Goal: Transaction & Acquisition: Purchase product/service

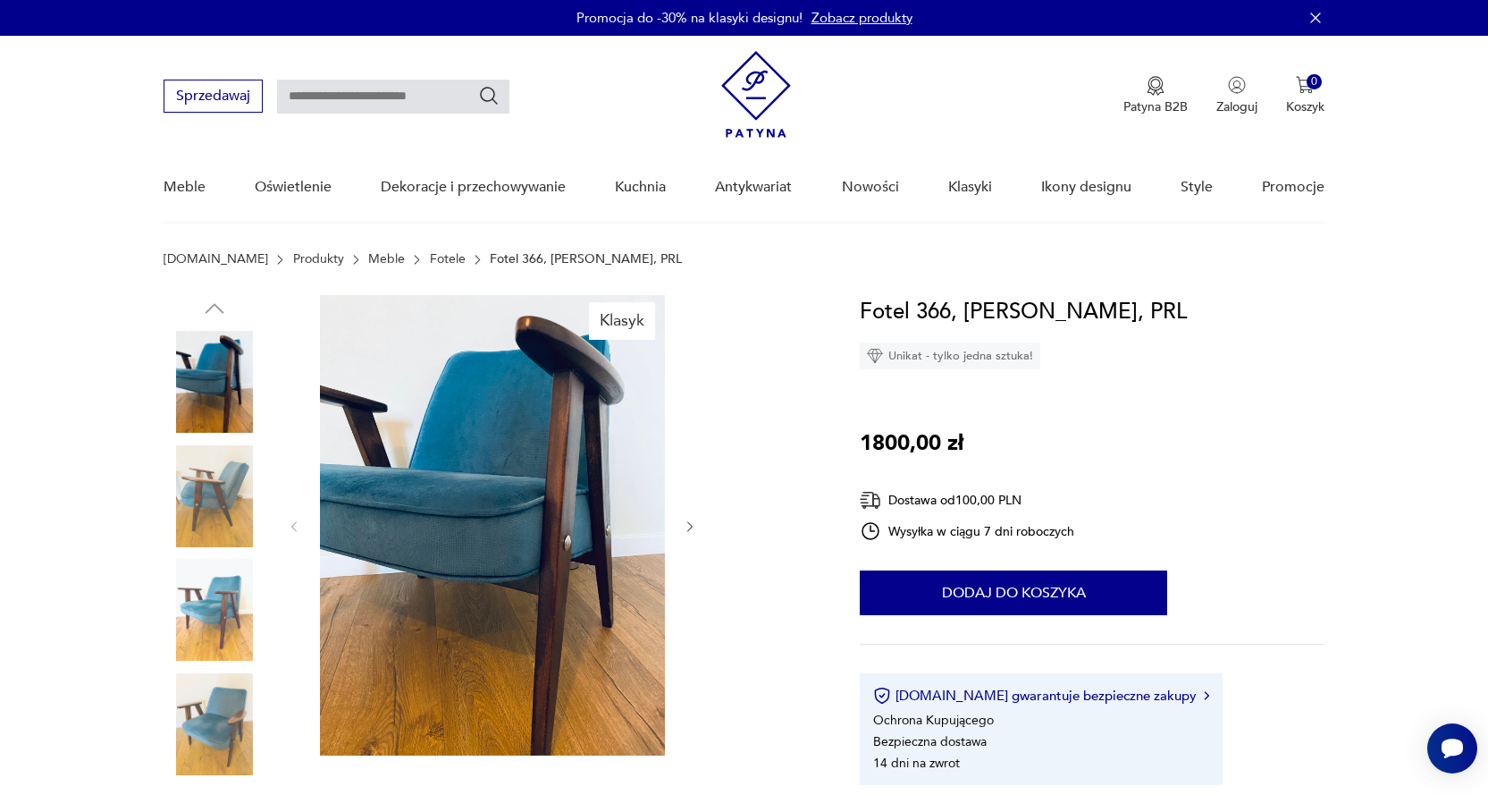
click at [689, 524] on icon "button" at bounding box center [690, 526] width 15 height 15
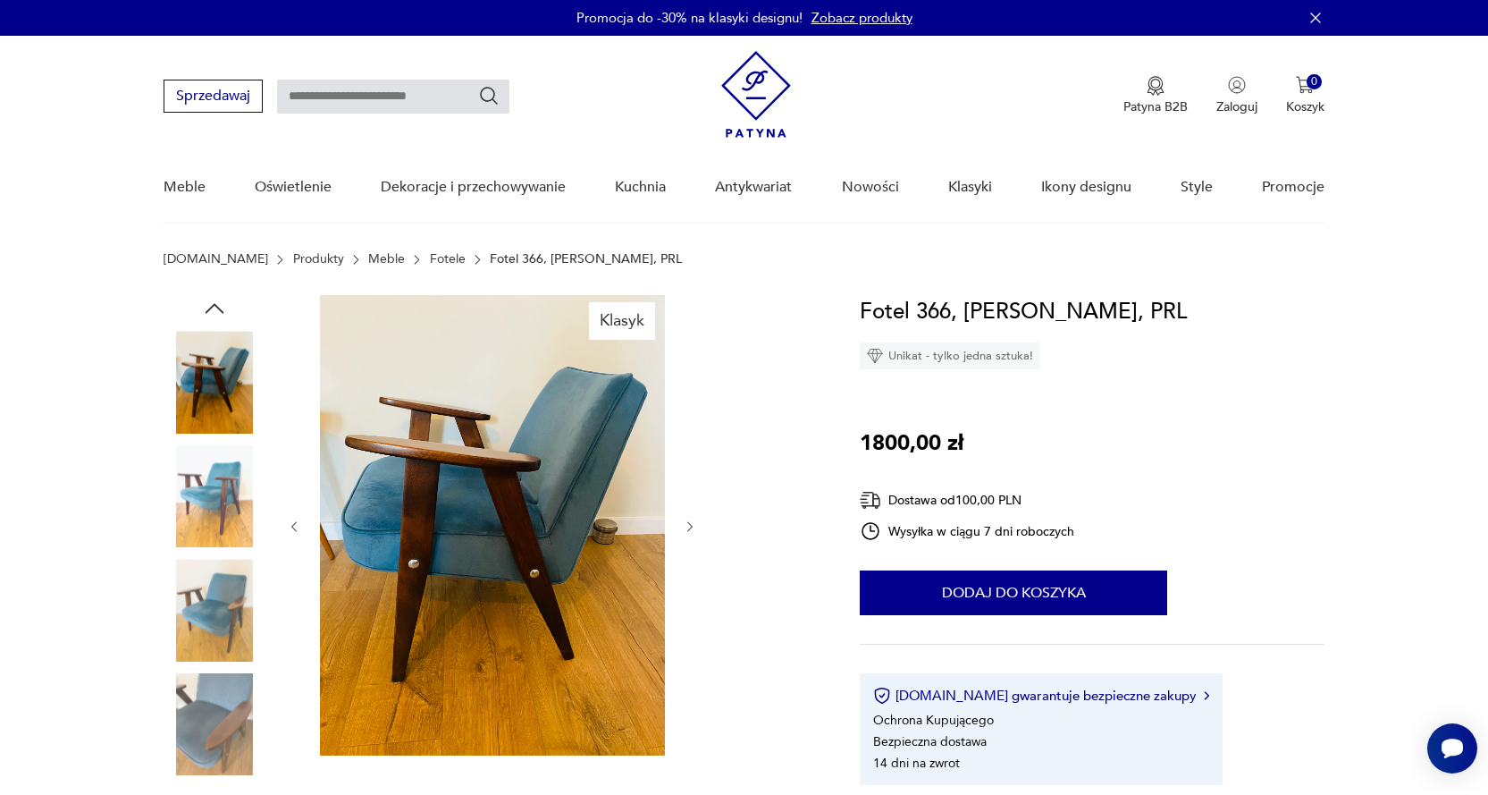
click at [689, 524] on icon "button" at bounding box center [690, 526] width 15 height 15
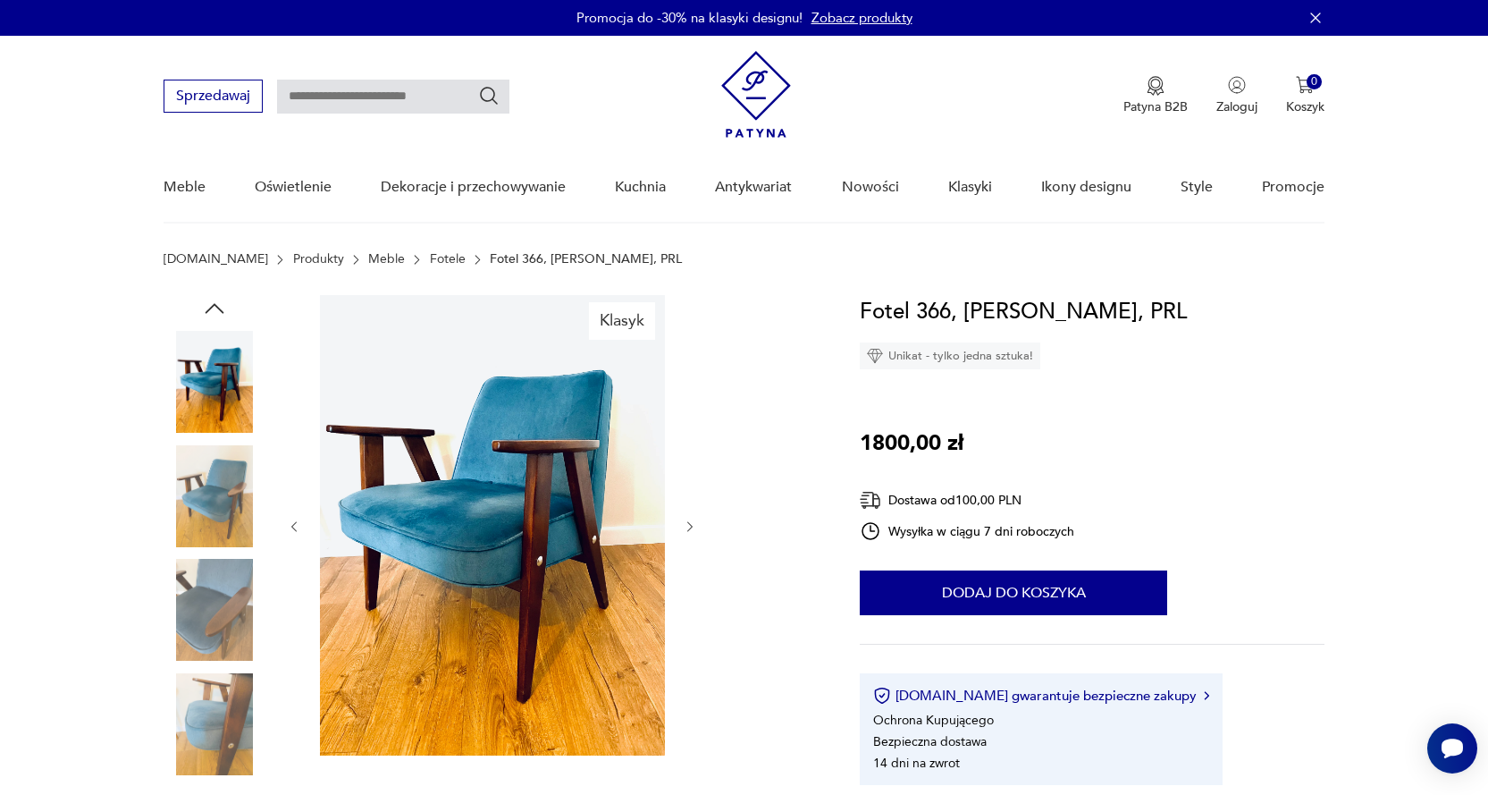
click at [689, 524] on icon "button" at bounding box center [690, 526] width 15 height 15
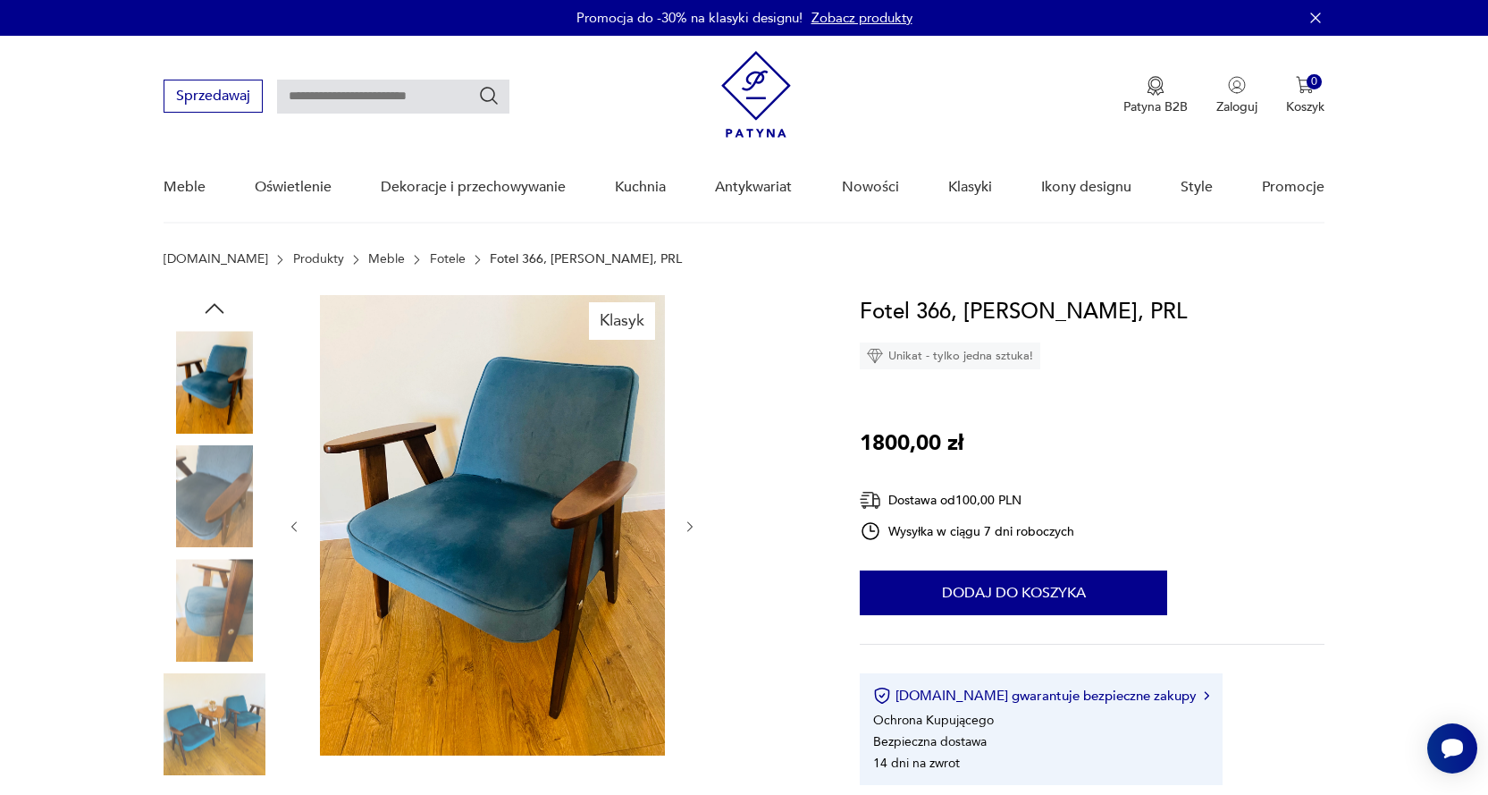
click at [689, 524] on icon "button" at bounding box center [690, 526] width 15 height 15
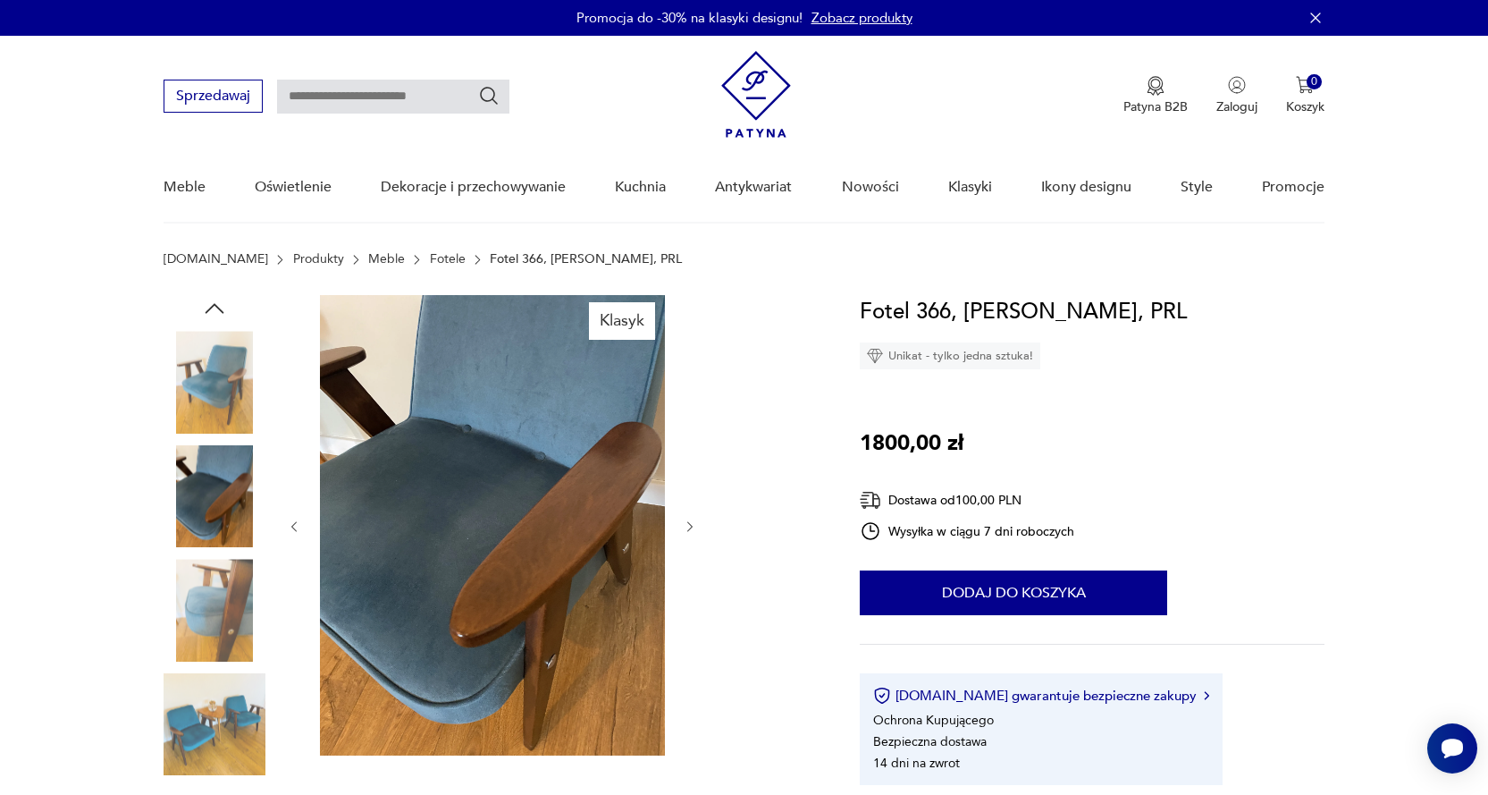
click at [689, 524] on icon "button" at bounding box center [690, 526] width 15 height 15
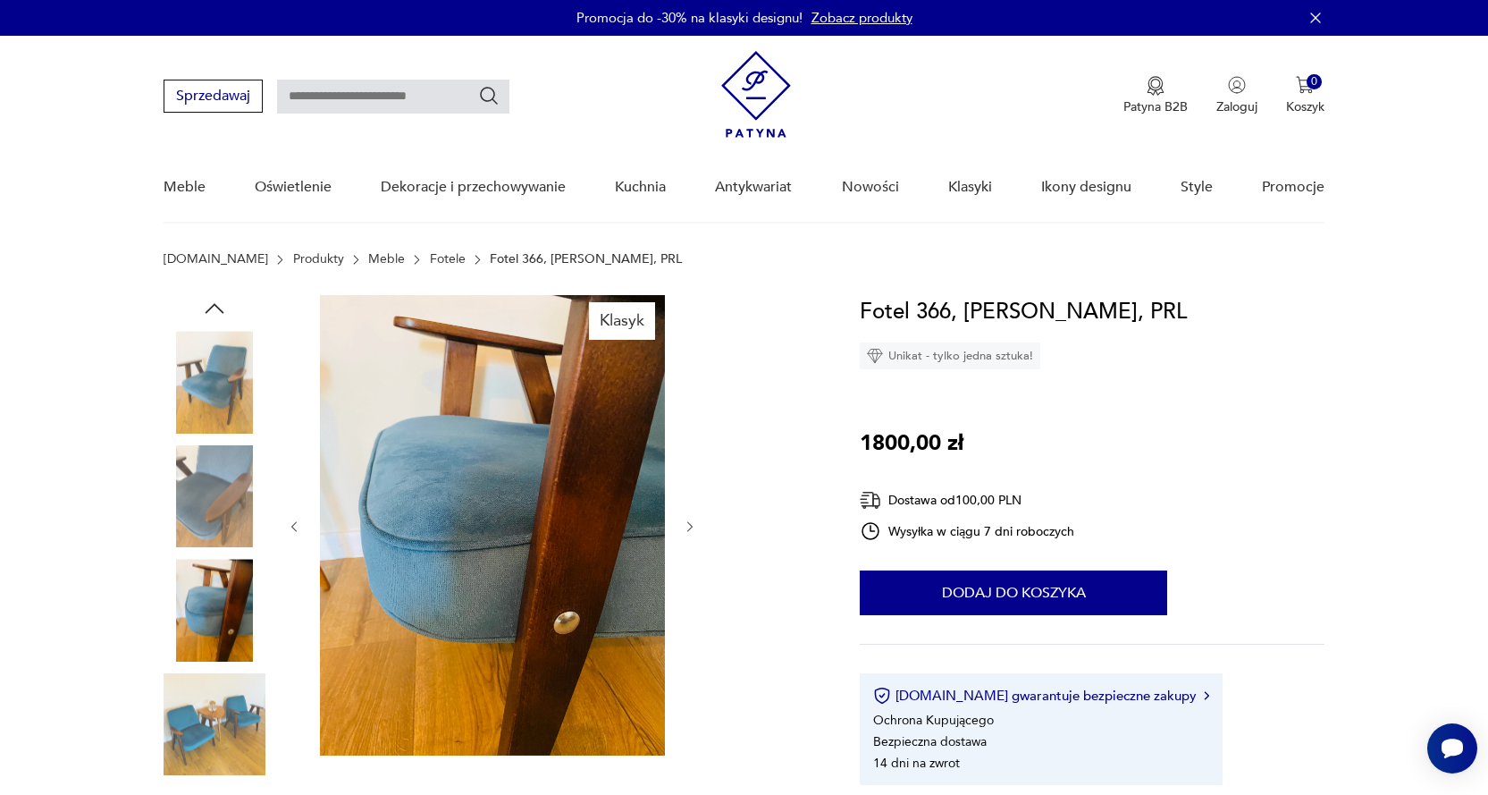
click at [689, 524] on icon "button" at bounding box center [690, 526] width 15 height 15
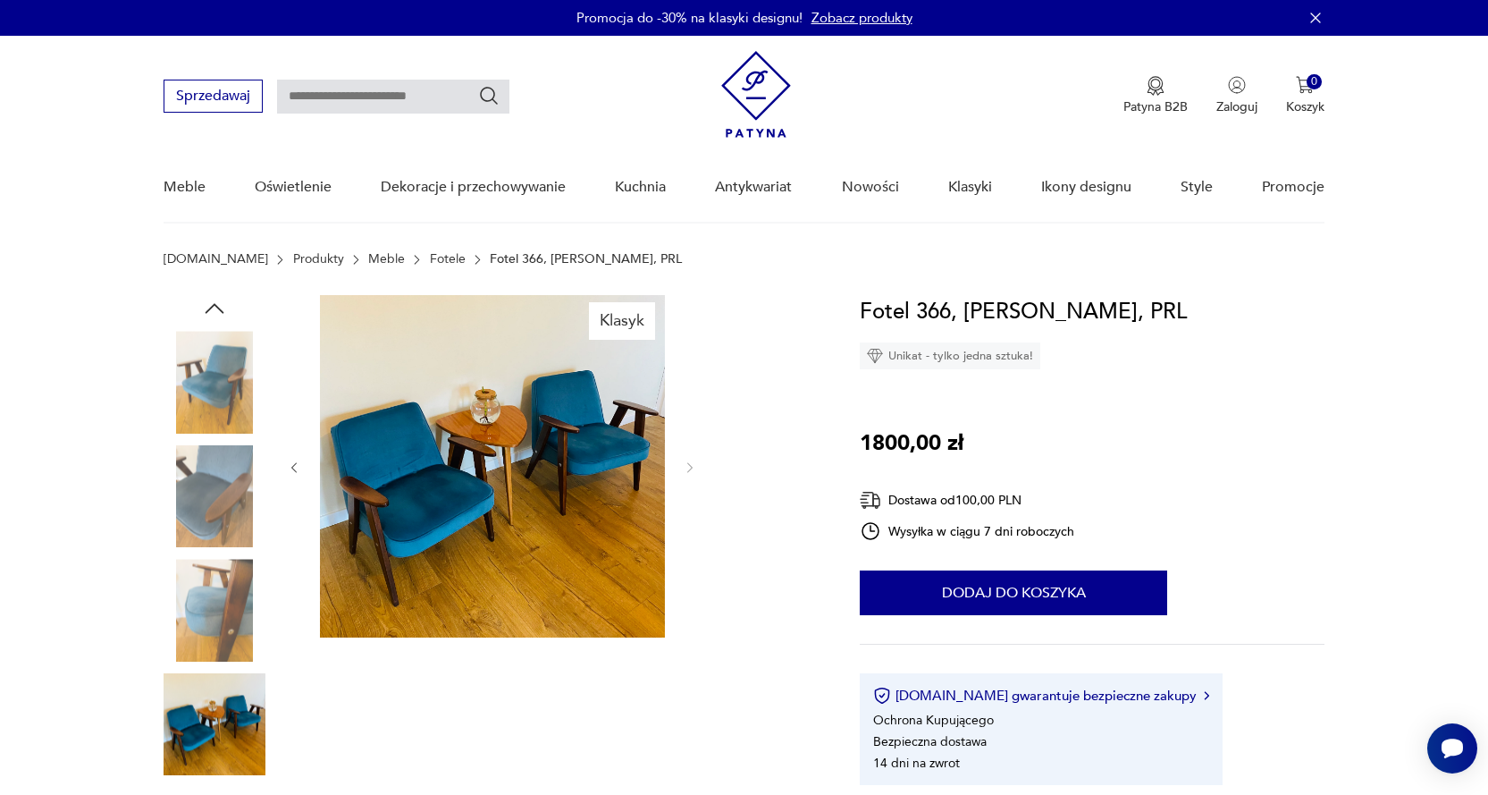
click at [689, 524] on div at bounding box center [492, 467] width 411 height 345
